Goal: Task Accomplishment & Management: Use online tool/utility

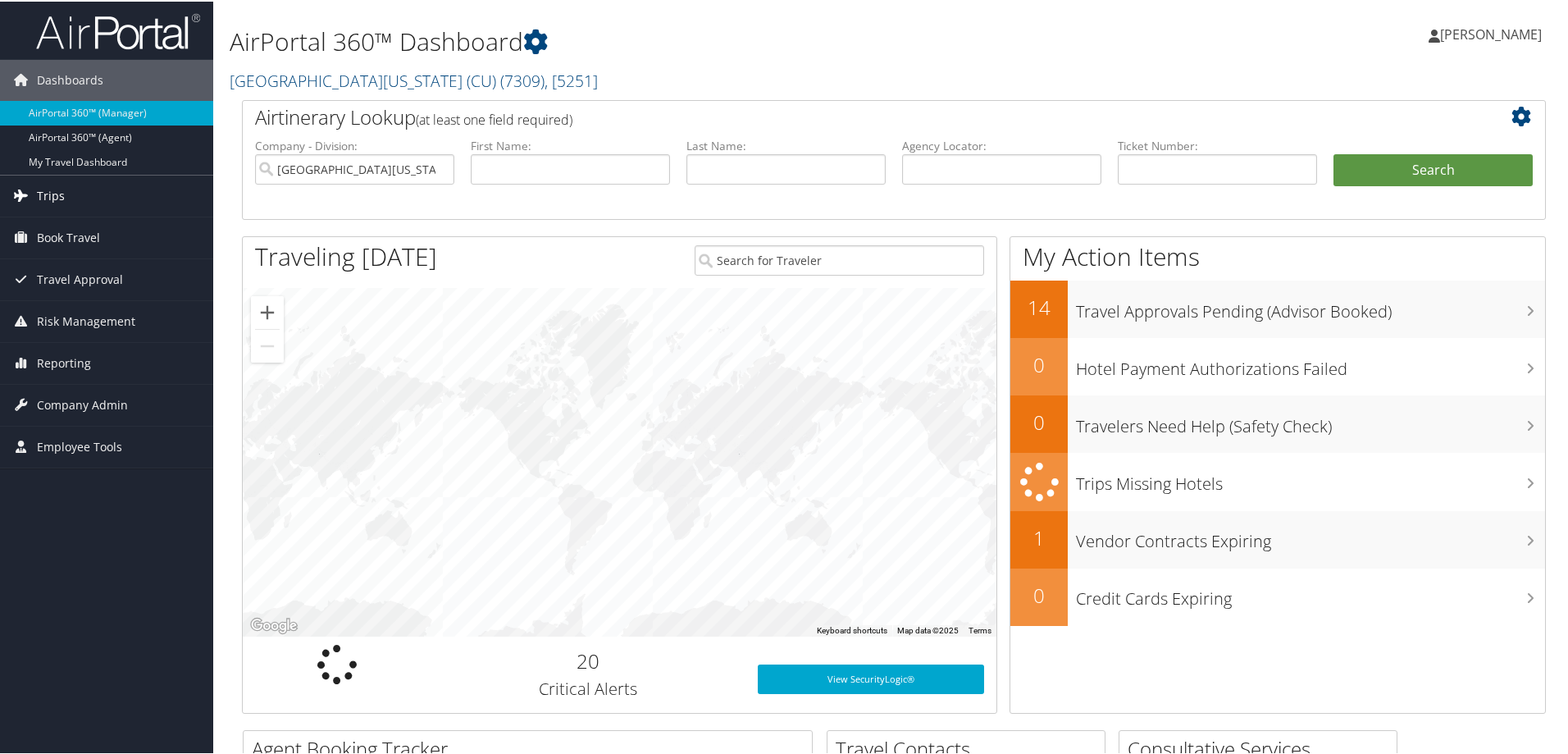
click at [54, 191] on span "Trips" at bounding box center [50, 195] width 28 height 41
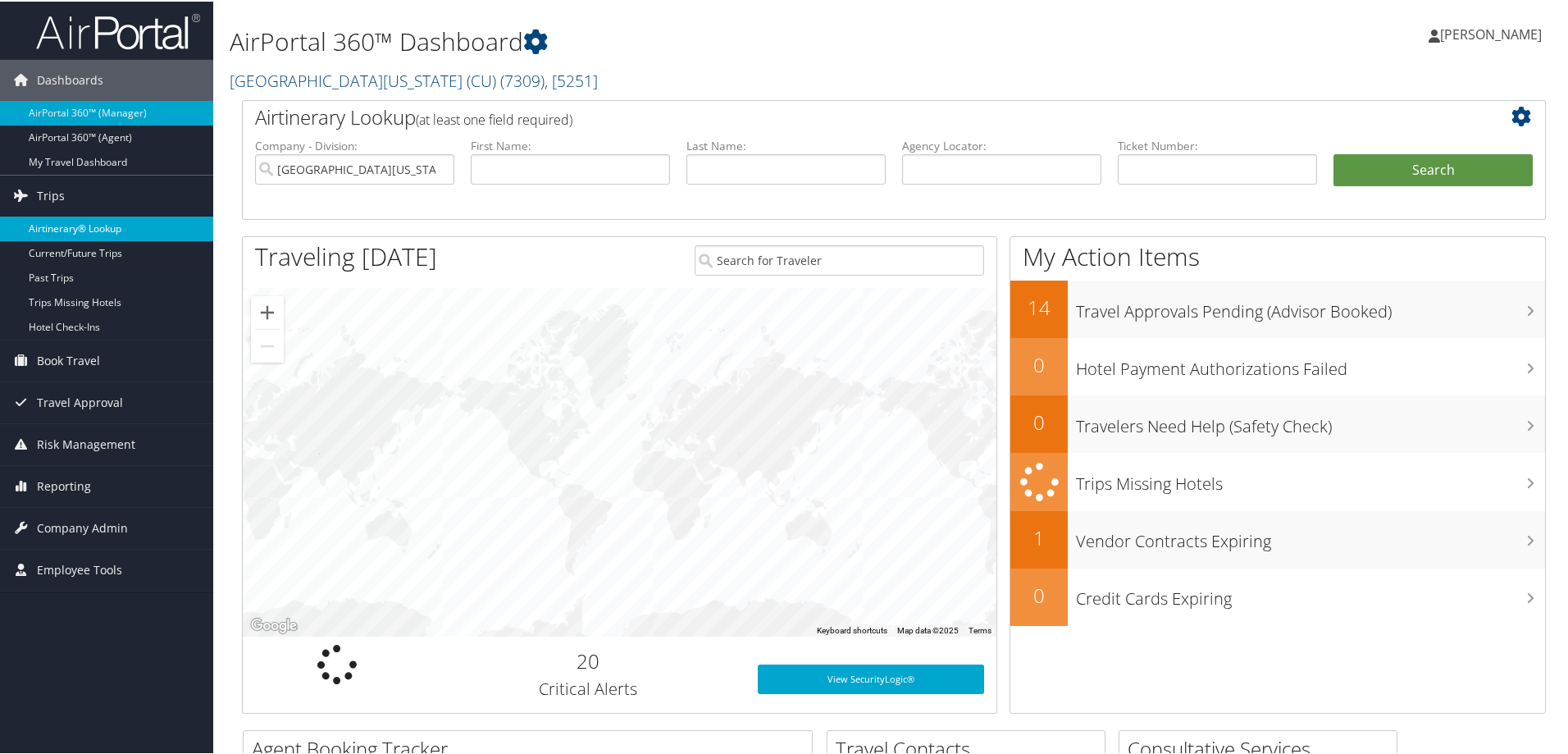
click at [59, 225] on link "Airtinerary® Lookup" at bounding box center [106, 228] width 213 height 25
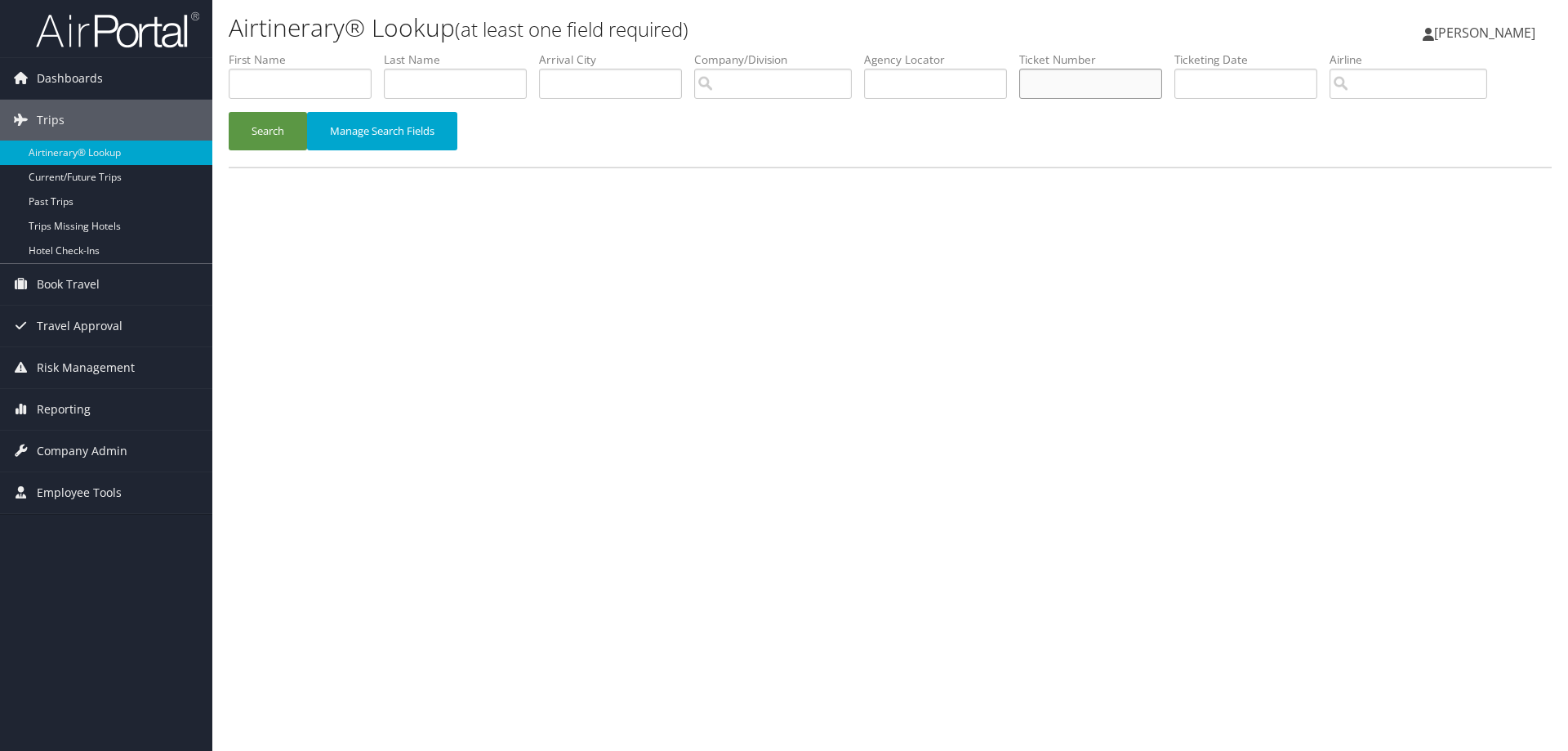
click at [1070, 85] on input "text" at bounding box center [1090, 84] width 143 height 30
type input "0167311579029"
click at [272, 130] on button "Search" at bounding box center [268, 131] width 78 height 38
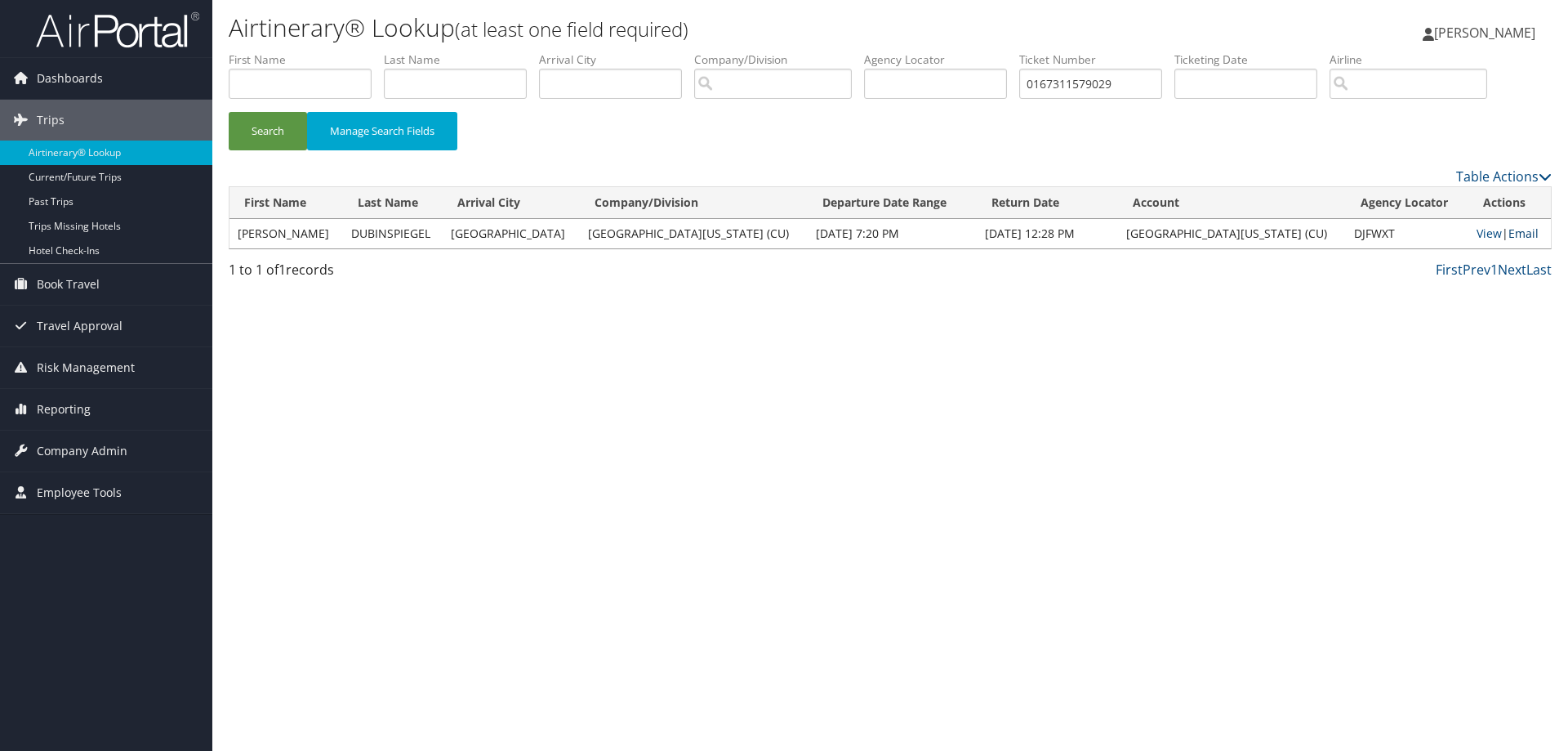
click at [1518, 232] on link "Email" at bounding box center [1524, 232] width 30 height 15
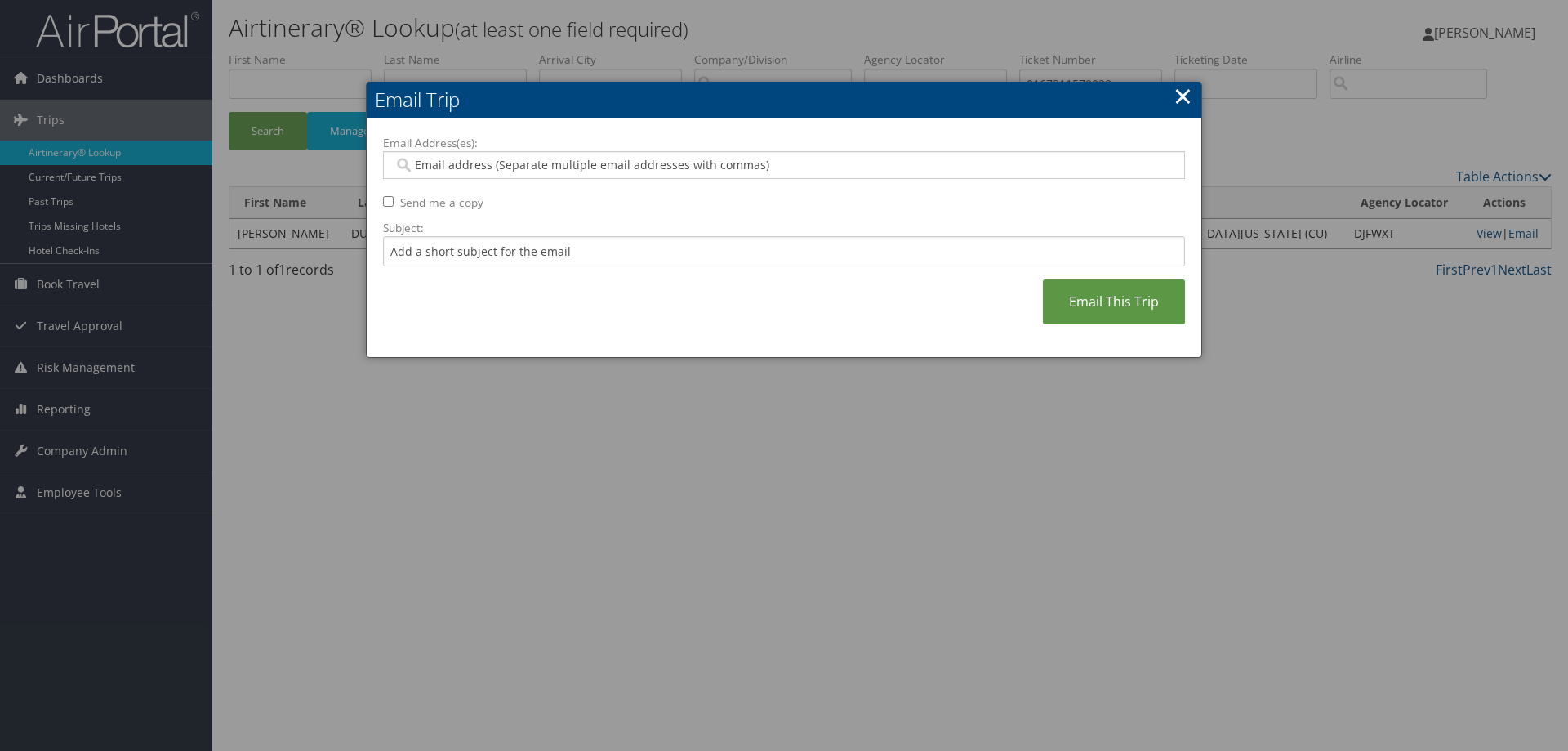
click at [642, 163] on input "Email Address(es):" at bounding box center [784, 165] width 780 height 16
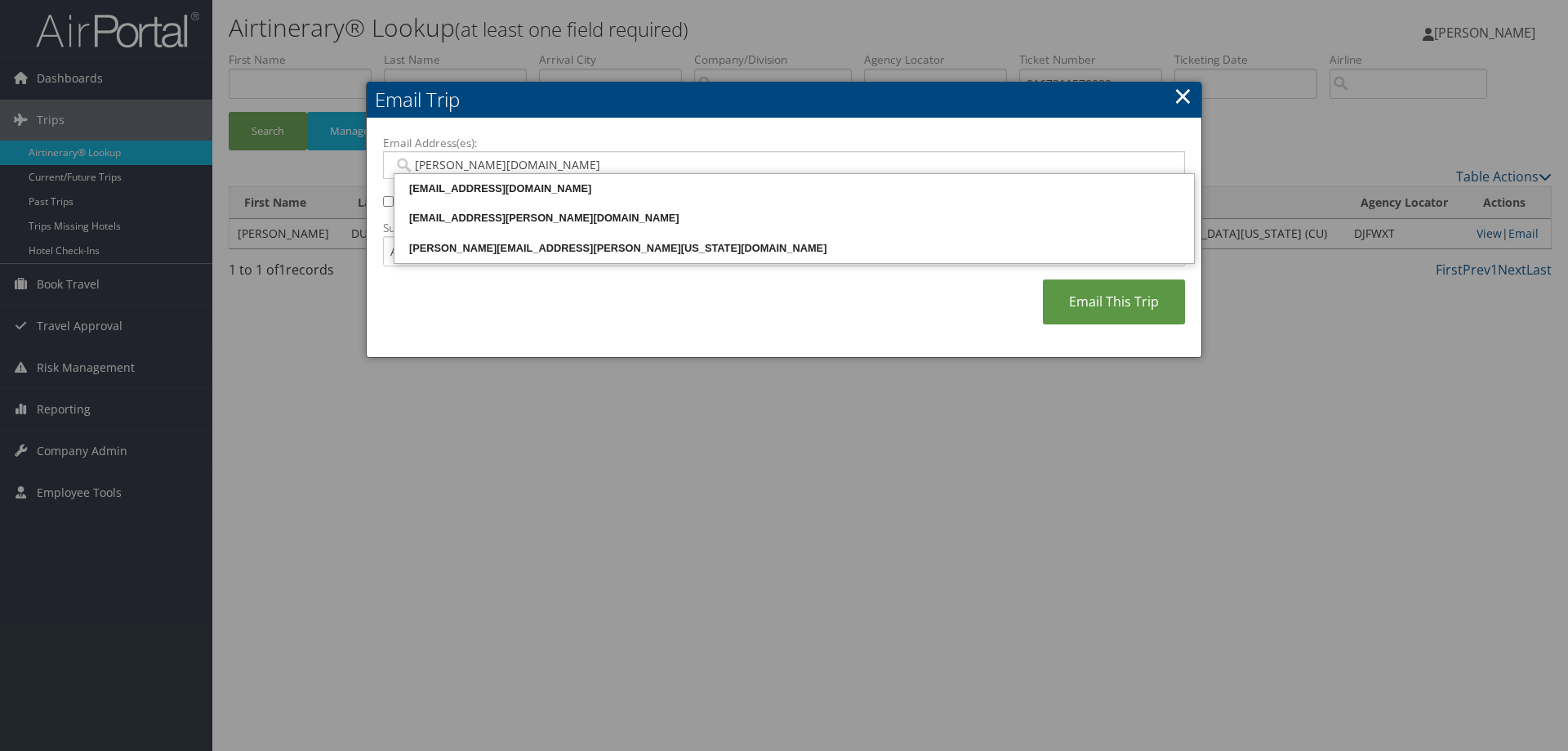
type input "BRENDA.SIN"
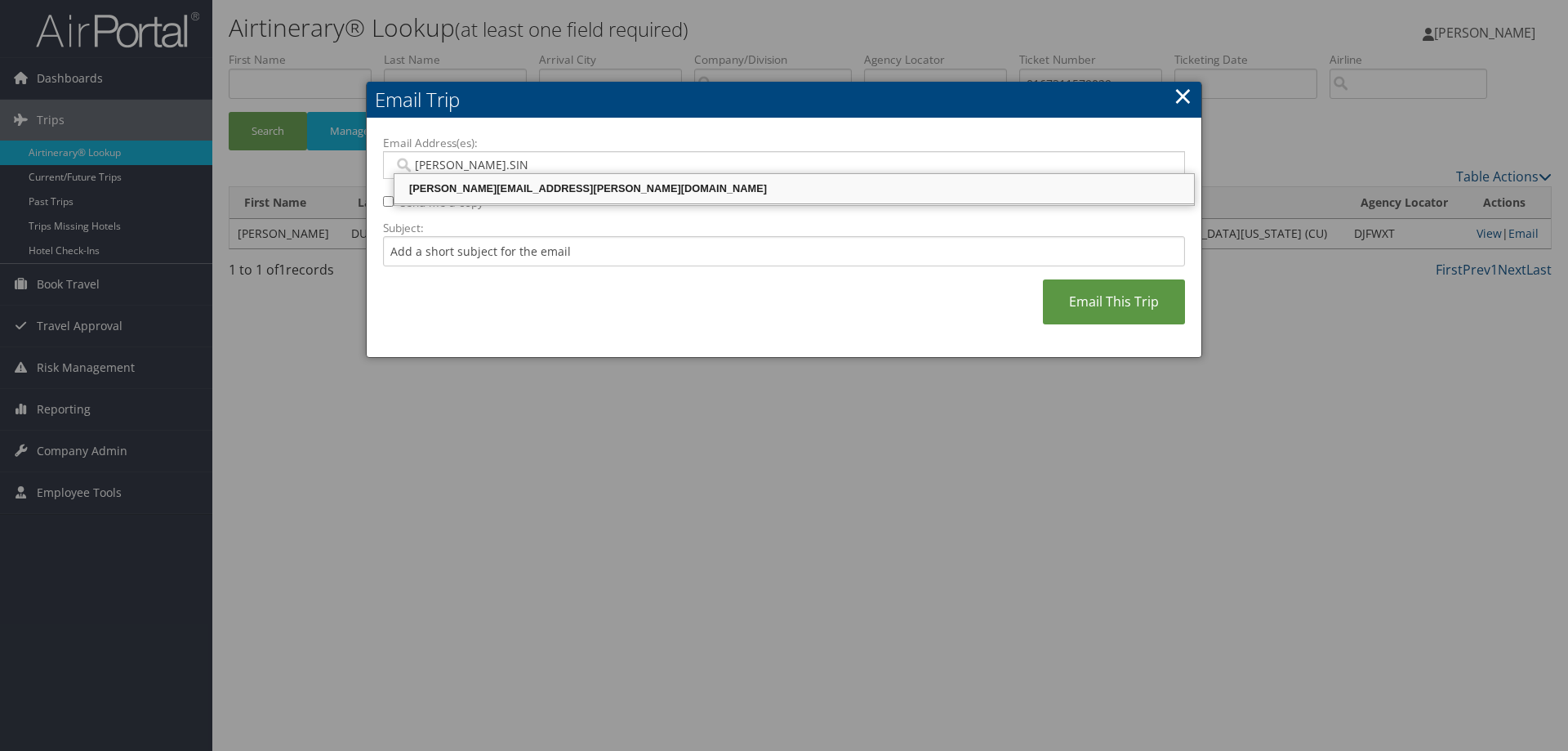
click at [673, 193] on div "BRENDA.SINCLAIR@CU.EDU" at bounding box center [793, 189] width 794 height 16
type input "BRENDA.SINCLAIR@CU.EDU"
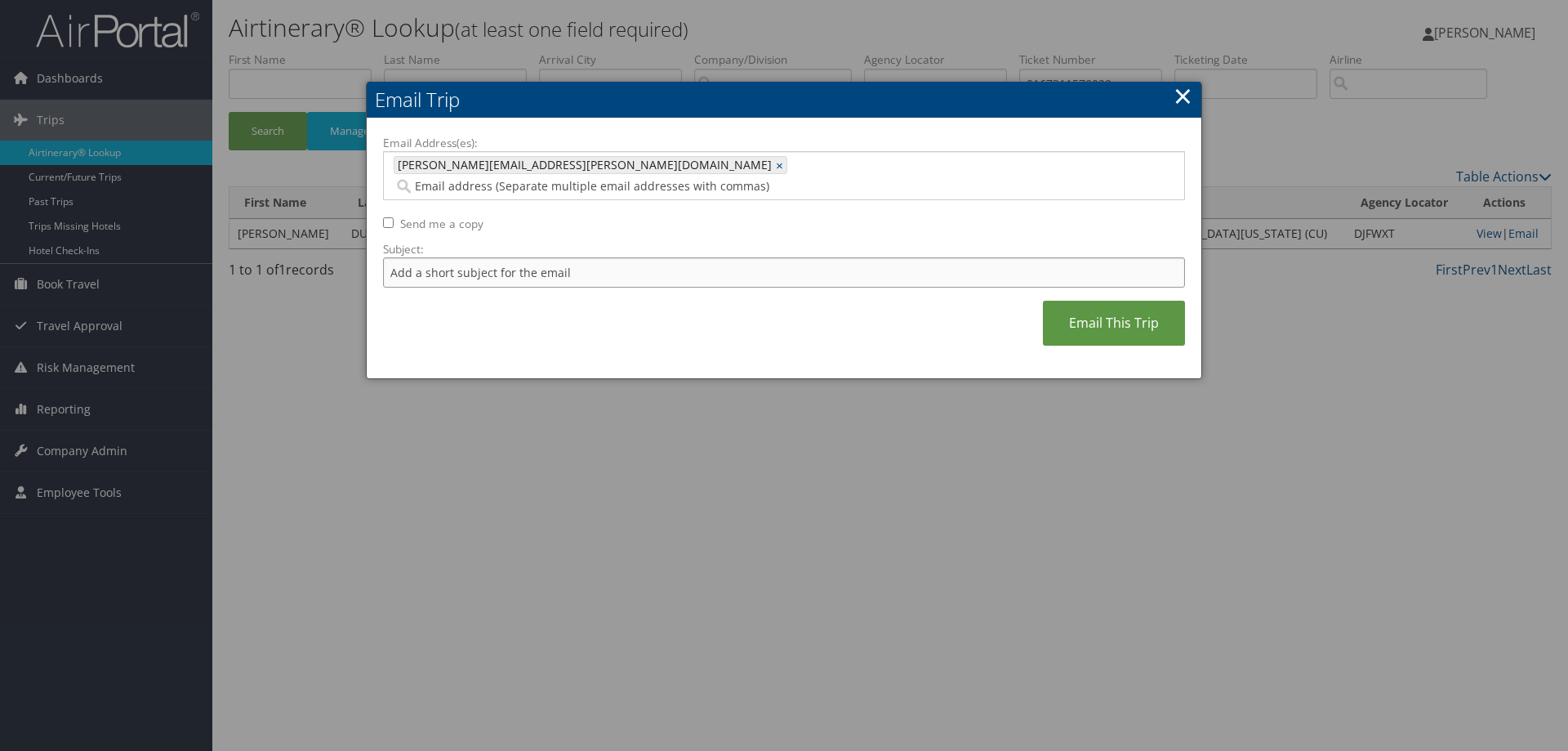
click at [673, 259] on input "Subject:" at bounding box center [784, 272] width 802 height 30
type input "i"
type input "Invoice"
click at [1132, 308] on link "Email This Trip" at bounding box center [1114, 323] width 142 height 44
